Goal: Task Accomplishment & Management: Use online tool/utility

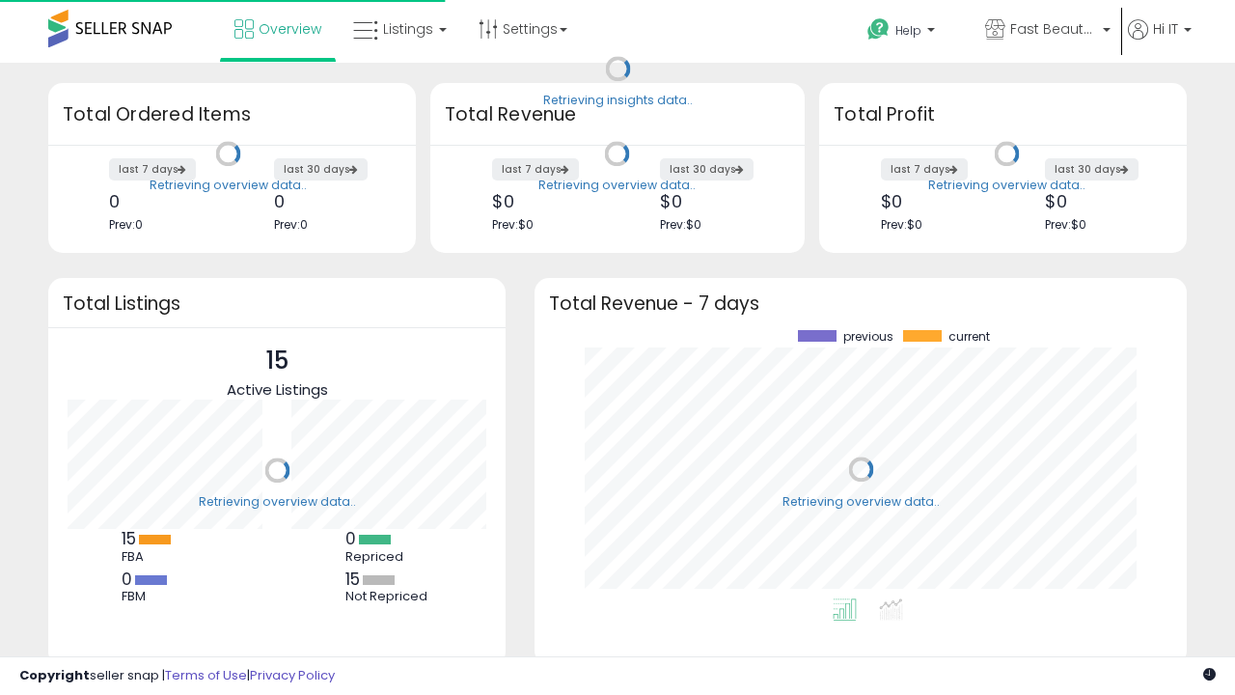
scroll to position [268, 614]
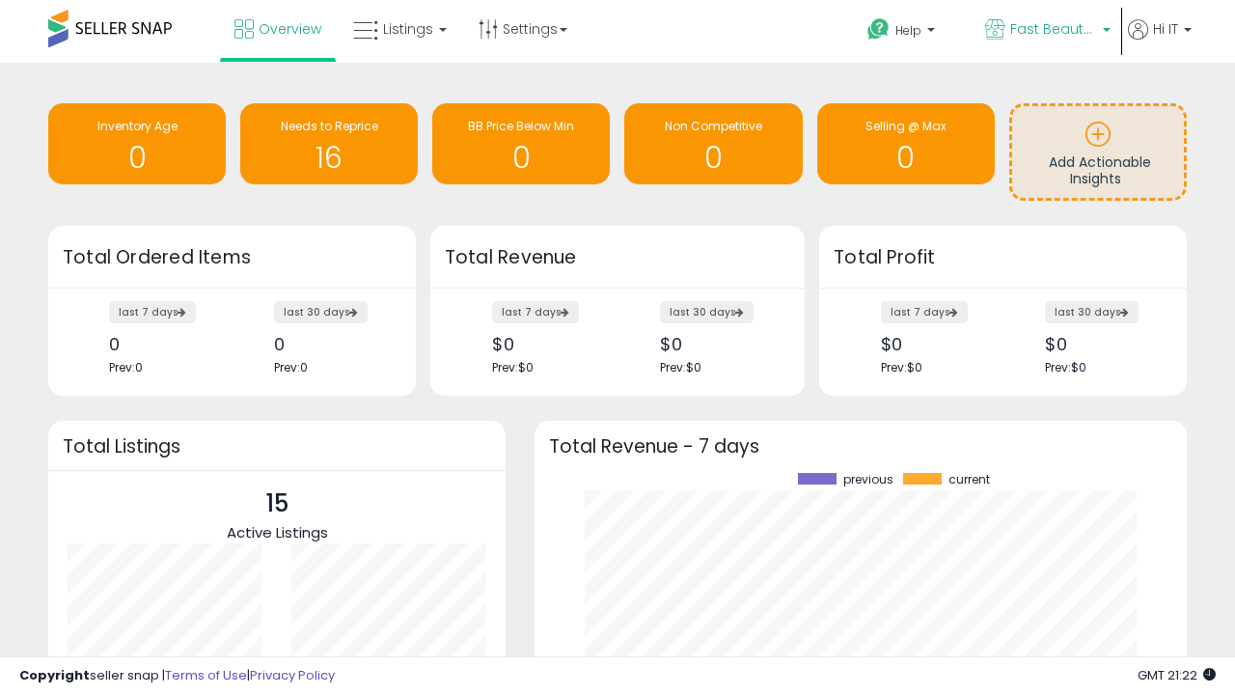
click at [1046, 31] on span "Fast Beauty ([GEOGRAPHIC_DATA])" at bounding box center [1054, 28] width 87 height 19
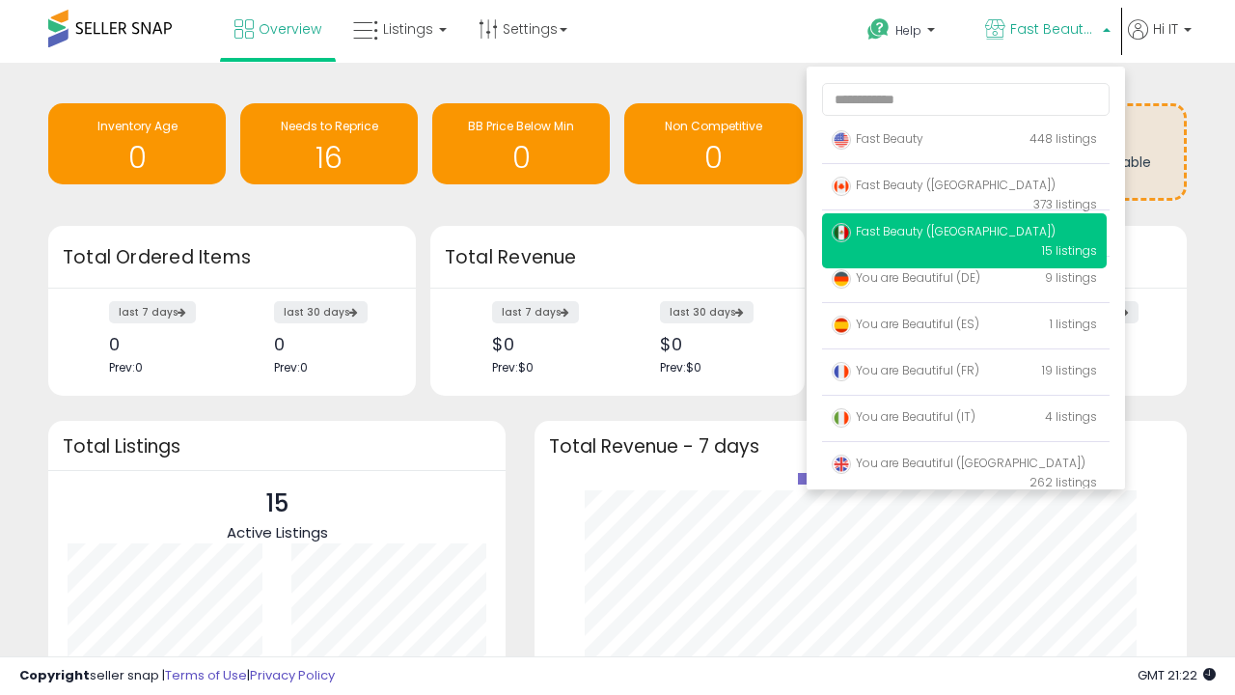
click at [964, 466] on span "You are Beautiful ([GEOGRAPHIC_DATA])" at bounding box center [959, 463] width 254 height 16
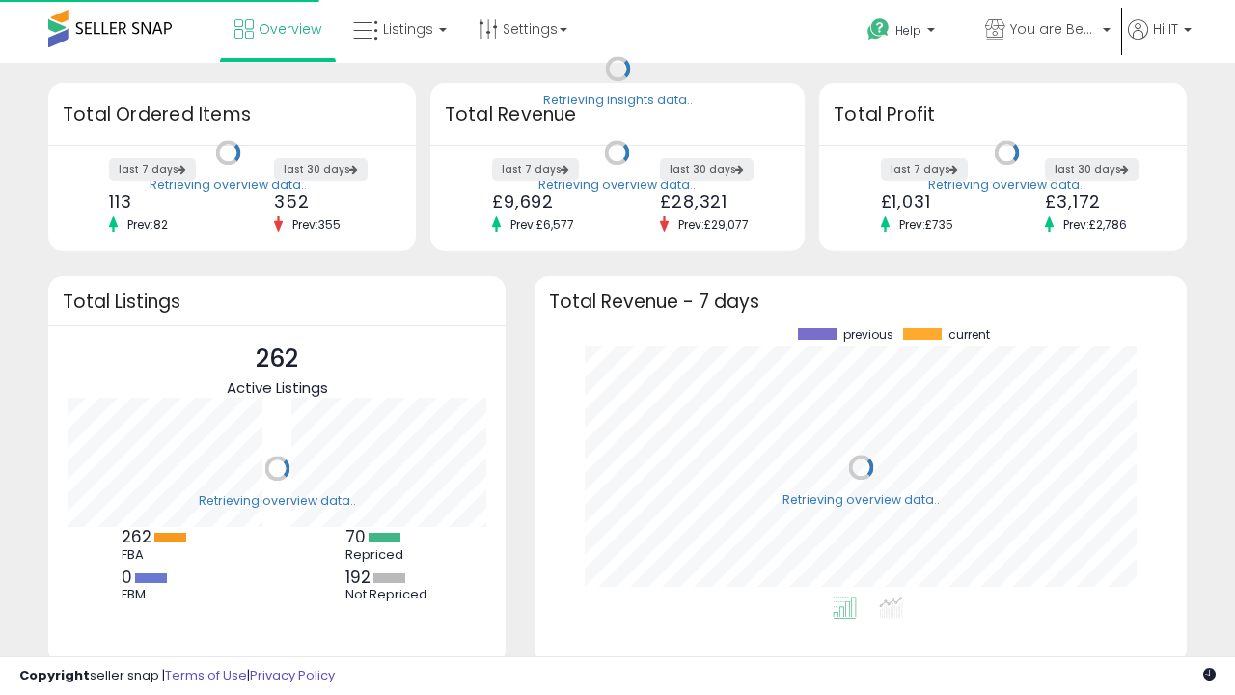
scroll to position [268, 614]
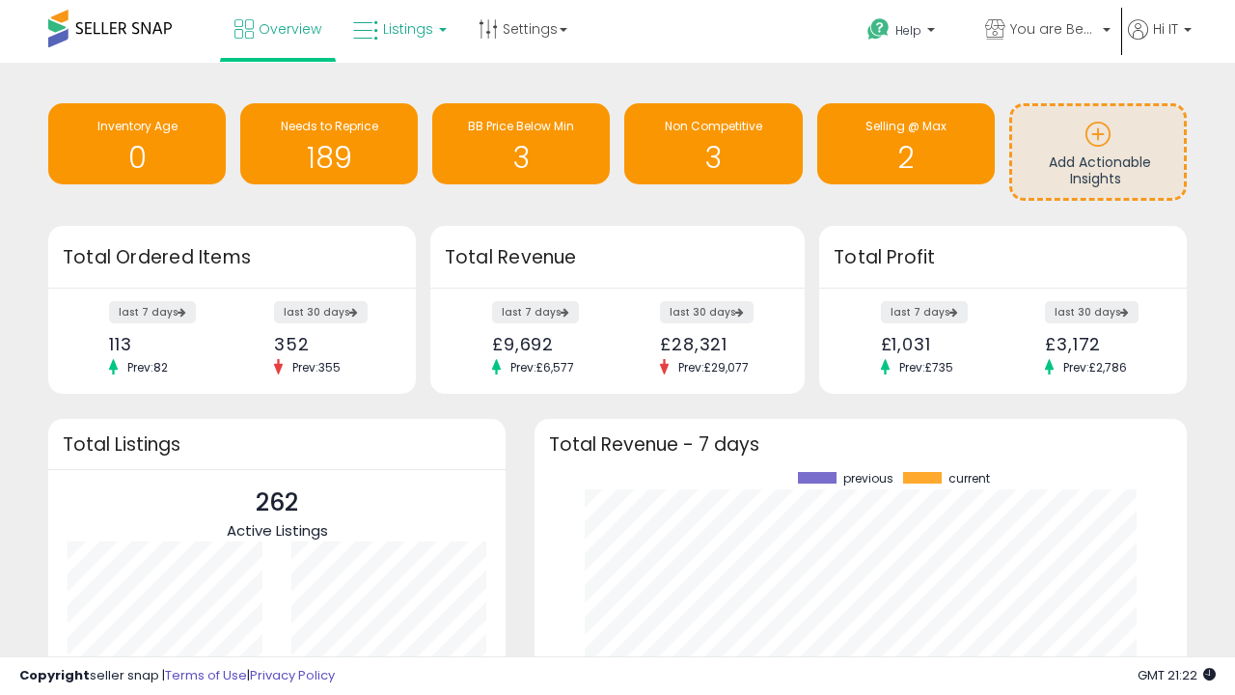
click at [398, 29] on span "Listings" at bounding box center [408, 28] width 50 height 19
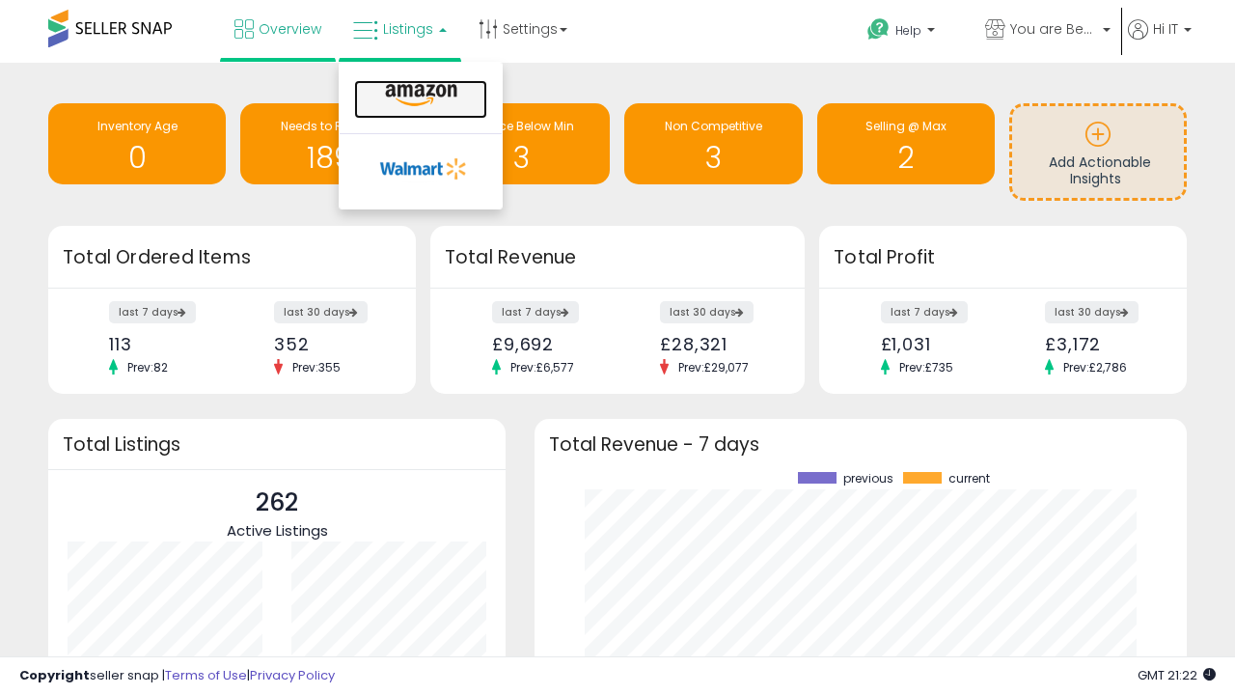
click at [419, 96] on icon at bounding box center [421, 95] width 84 height 25
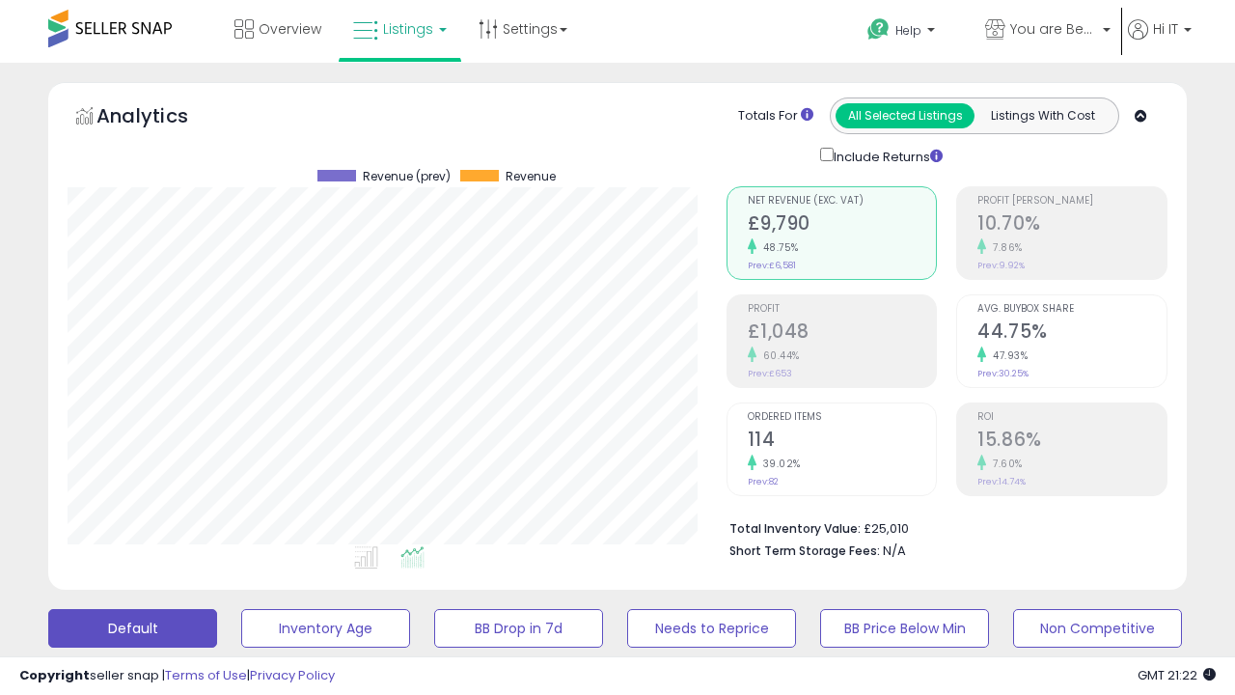
click at [241, 609] on button "All_Inventory" at bounding box center [325, 628] width 169 height 39
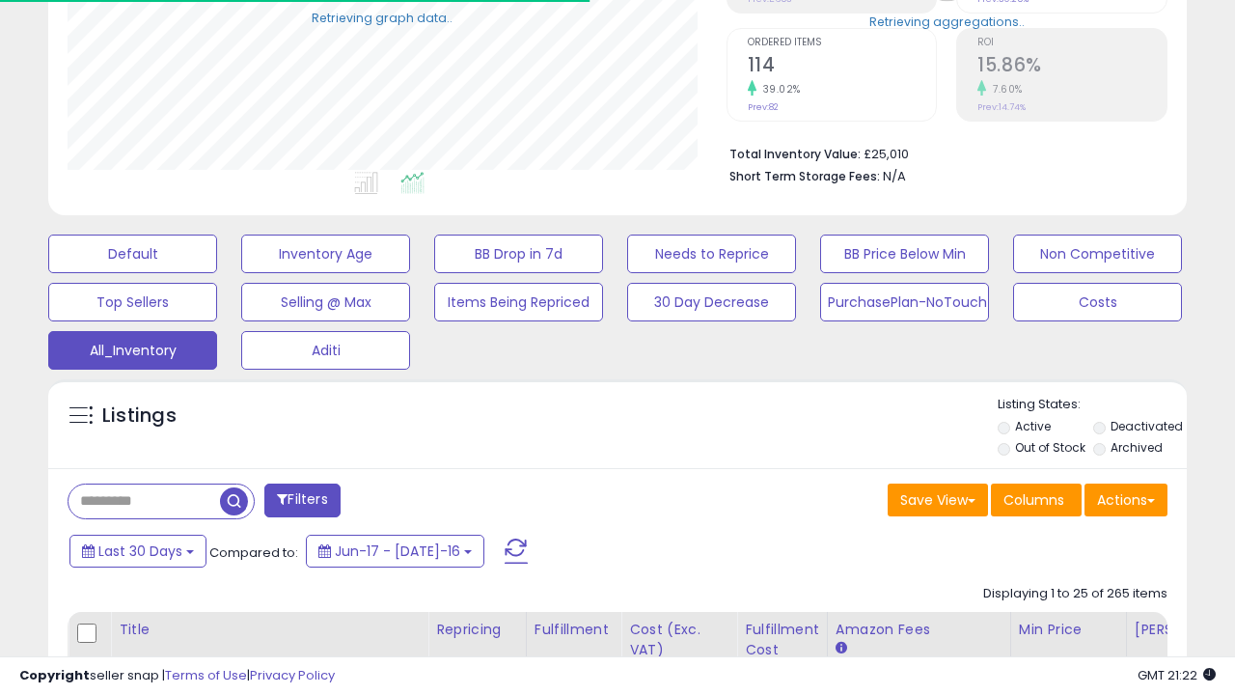
scroll to position [396, 658]
click at [137, 549] on span "Last 30 Days" at bounding box center [140, 550] width 84 height 19
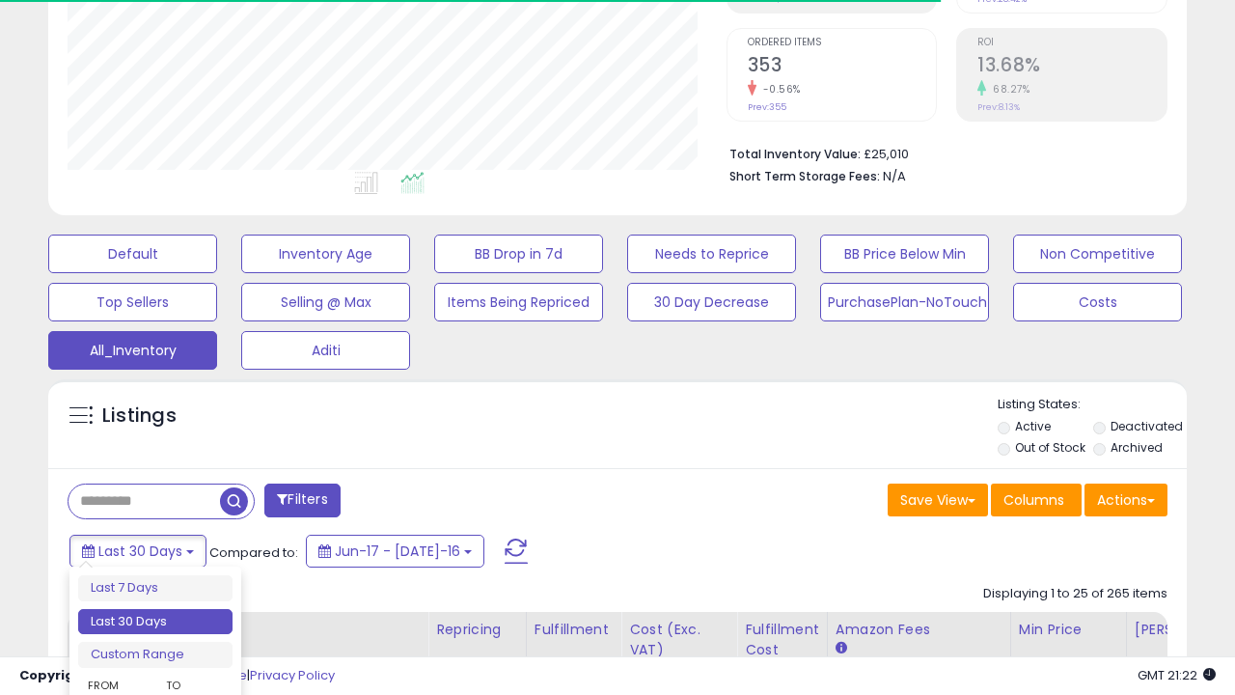
click at [155, 622] on li "Last 30 Days" at bounding box center [155, 622] width 154 height 26
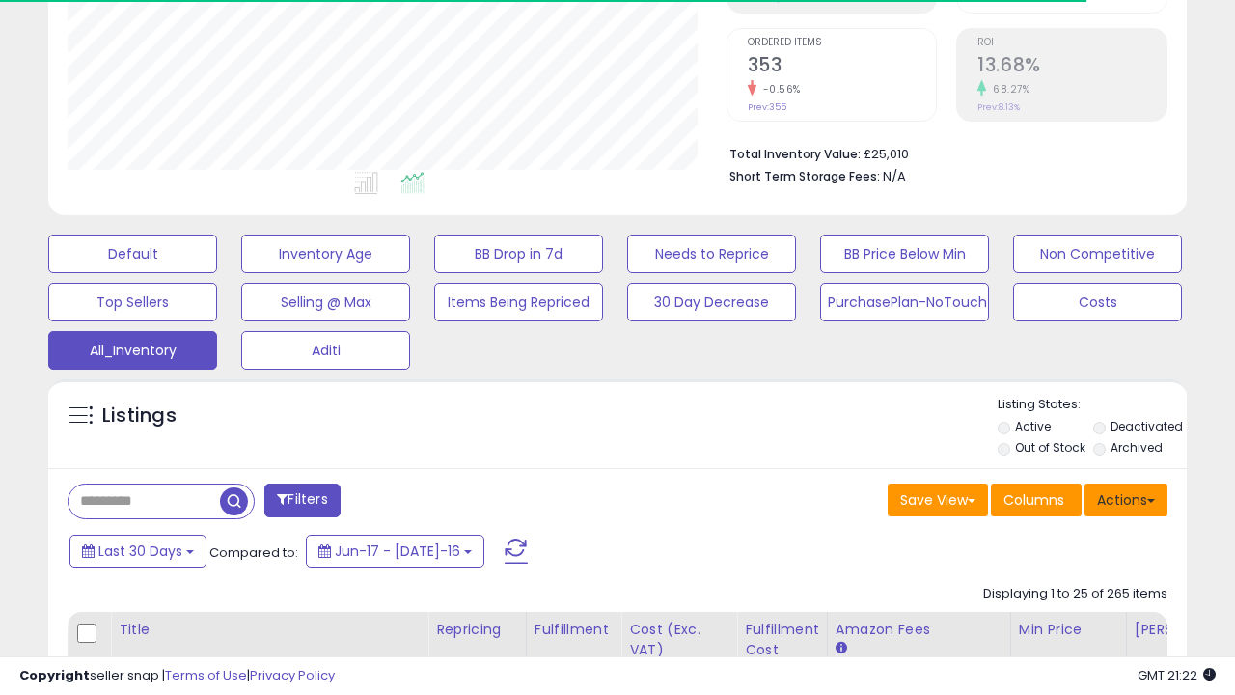
click at [1126, 498] on button "Actions" at bounding box center [1126, 500] width 83 height 33
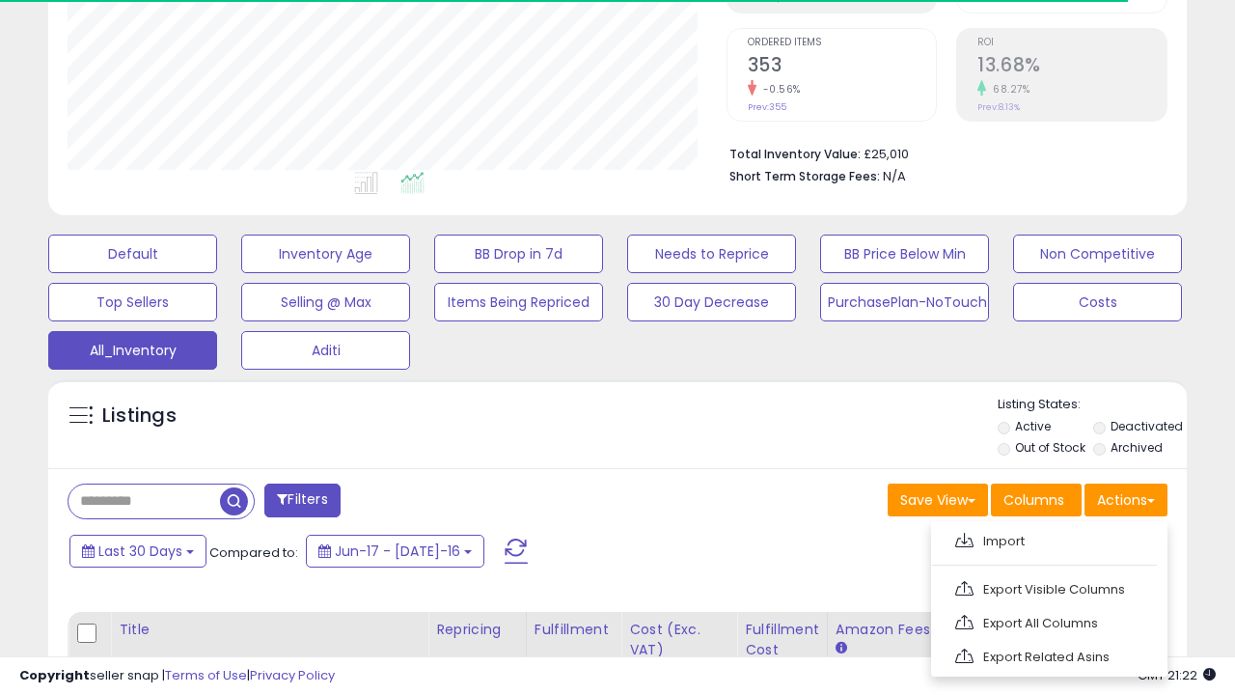
click at [1047, 621] on link "Export All Columns" at bounding box center [1047, 623] width 211 height 30
